Goal: Find specific page/section: Find specific page/section

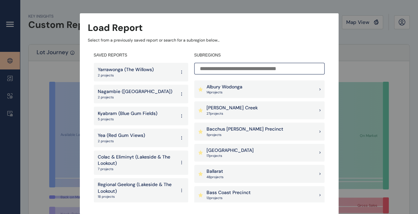
click at [248, 133] on p "5 project s" at bounding box center [244, 135] width 77 height 5
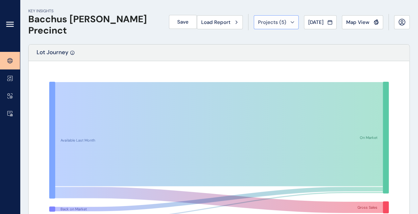
click at [268, 22] on span "Projects ( 5 )" at bounding box center [272, 22] width 28 height 7
click at [232, 21] on div "Load Report" at bounding box center [219, 22] width 37 height 7
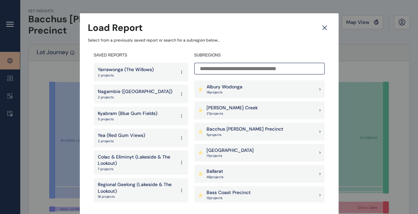
click at [320, 26] on icon at bounding box center [325, 28] width 12 height 12
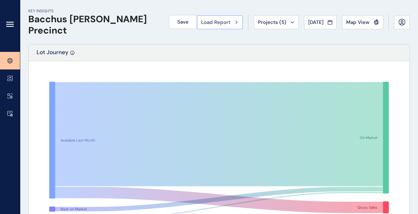
click at [207, 22] on span "Load Report" at bounding box center [215, 22] width 29 height 7
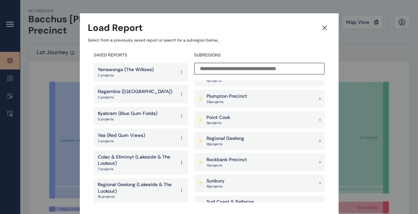
scroll to position [565, 0]
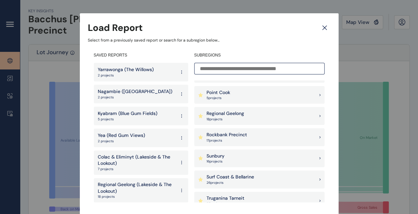
click at [246, 116] on div "Regional Geelong 18 project s" at bounding box center [259, 116] width 130 height 18
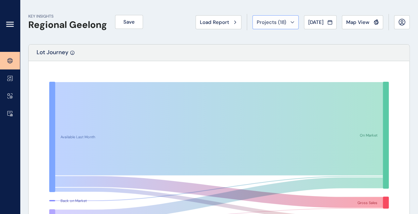
click at [285, 25] on div "Projects ( 18 )" at bounding box center [276, 22] width 38 height 7
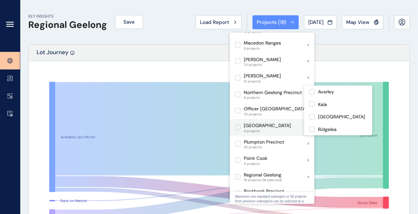
scroll to position [366, 0]
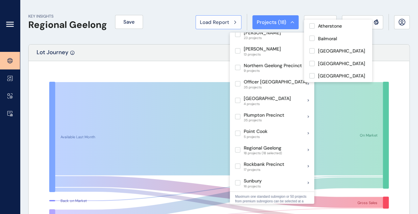
click at [217, 25] on button "Load Report" at bounding box center [218, 22] width 46 height 14
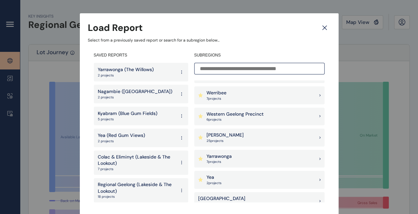
scroll to position [720, 0]
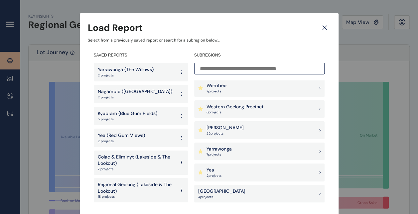
click at [246, 151] on div "Yarrawonga 7 project s" at bounding box center [259, 152] width 130 height 18
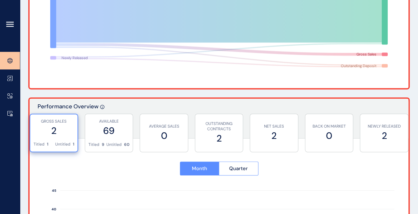
scroll to position [166, 0]
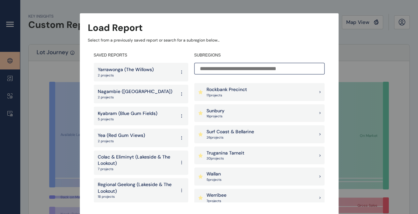
scroll to position [720, 0]
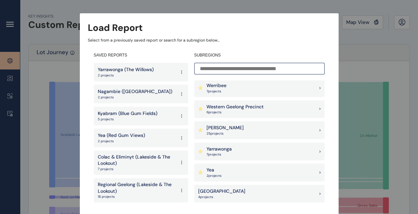
click at [230, 151] on p "Yarrawonga" at bounding box center [218, 149] width 25 height 7
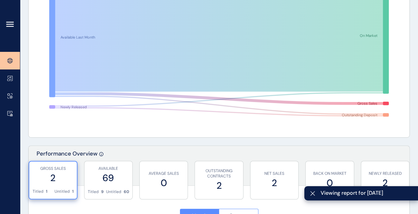
scroll to position [166, 0]
